Goal: Task Accomplishment & Management: Use online tool/utility

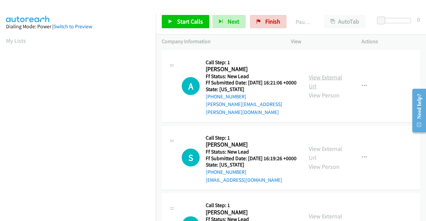
click at [322, 75] on link "View External Url" at bounding box center [325, 82] width 33 height 17
click at [332, 151] on link "View External Url" at bounding box center [325, 153] width 33 height 17
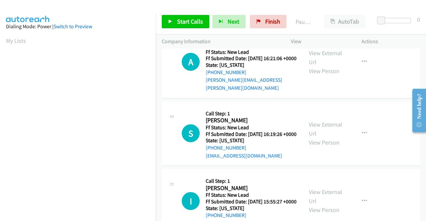
scroll to position [33, 0]
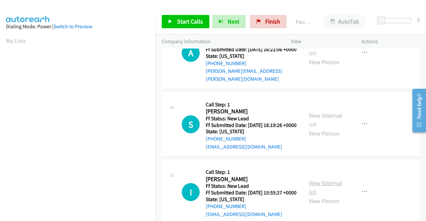
click at [324, 191] on link "View External Url" at bounding box center [325, 188] width 33 height 17
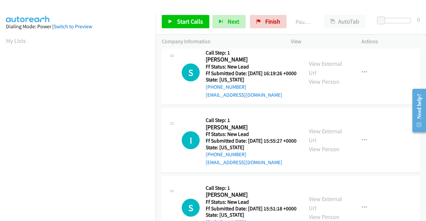
scroll to position [100, 0]
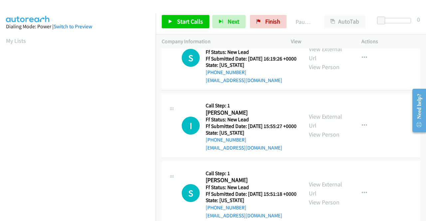
click at [331, 203] on div "View External Url View Person" at bounding box center [326, 193] width 35 height 27
click at [331, 197] on link "View External Url" at bounding box center [325, 189] width 33 height 17
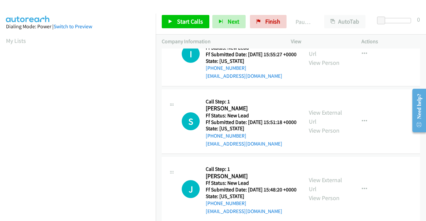
scroll to position [200, 0]
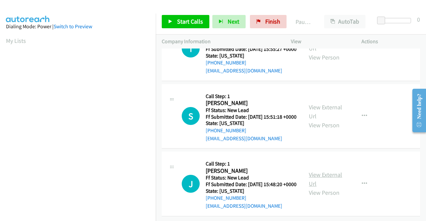
click at [319, 175] on link "View External Url" at bounding box center [325, 179] width 33 height 17
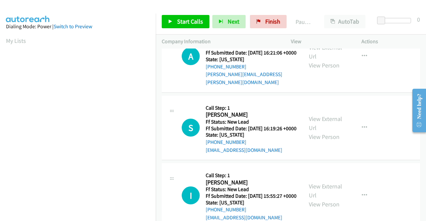
scroll to position [0, 0]
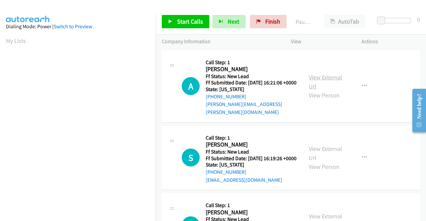
click at [315, 75] on link "View External Url" at bounding box center [325, 82] width 33 height 17
click at [177, 19] on span "Start Calls" at bounding box center [190, 22] width 26 height 8
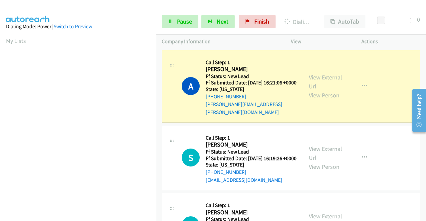
scroll to position [152, 0]
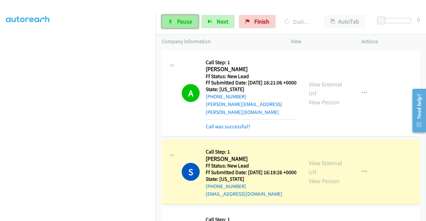
click at [176, 16] on link "Pause" at bounding box center [180, 21] width 37 height 13
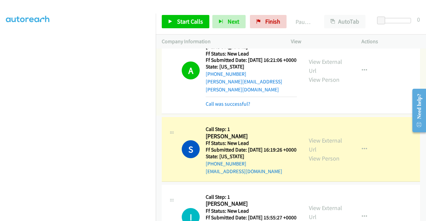
scroll to position [67, 0]
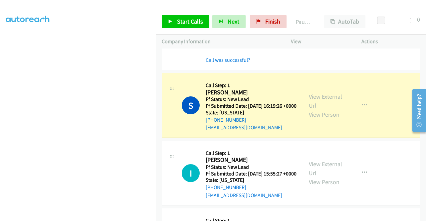
click at [404, 28] on div at bounding box center [396, 23] width 43 height 10
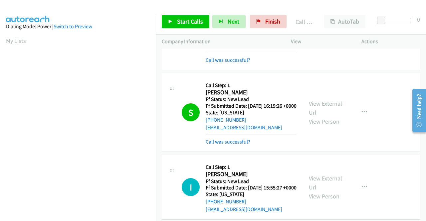
scroll to position [152, 0]
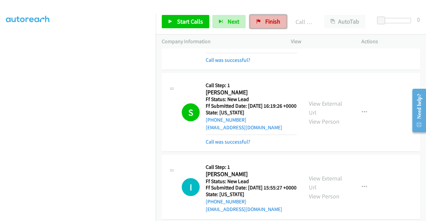
click at [273, 22] on span "Finish" at bounding box center [272, 22] width 15 height 8
